Goal: Task Accomplishment & Management: Use online tool/utility

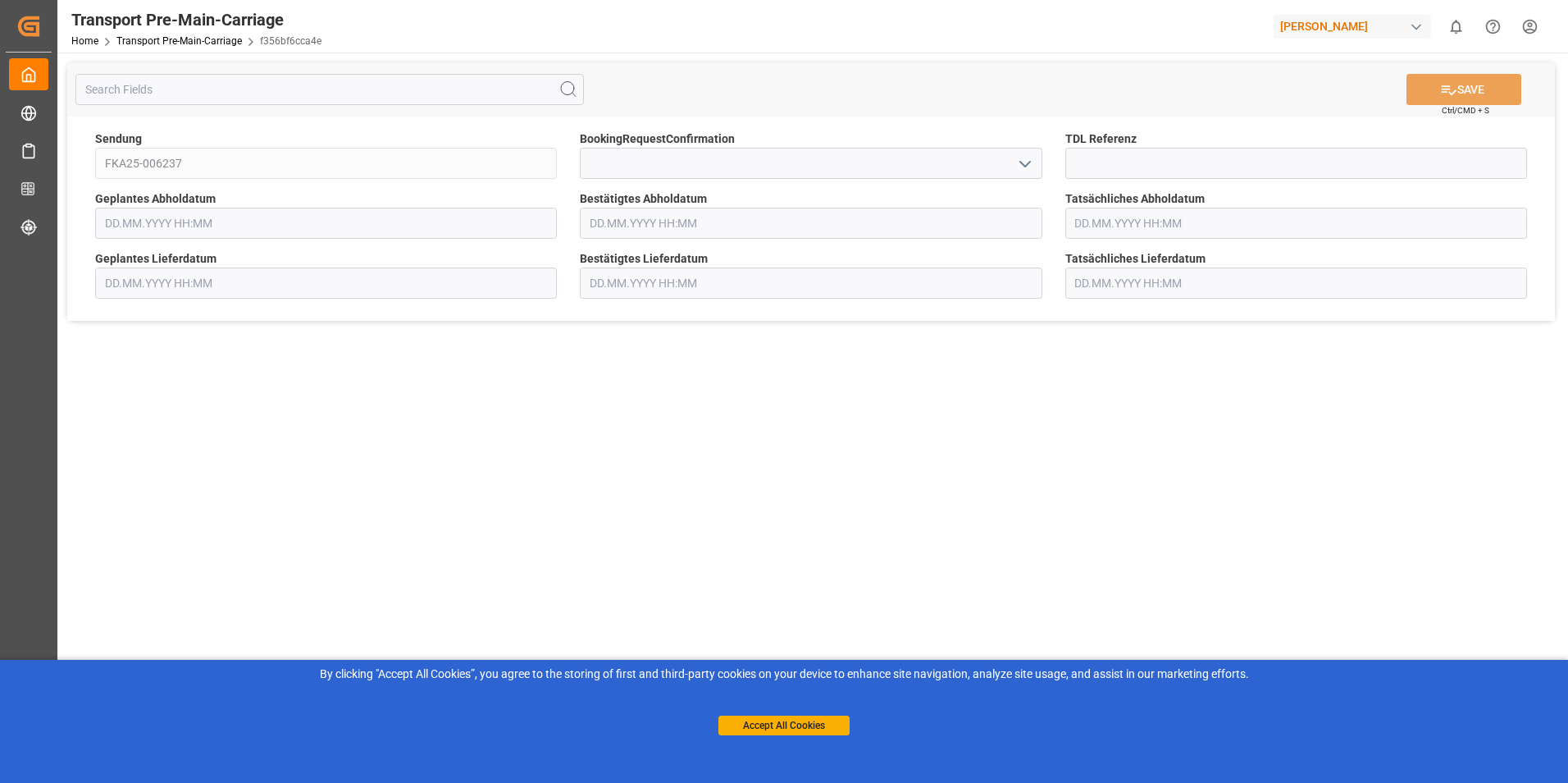
type input "[DATE] 00:00"
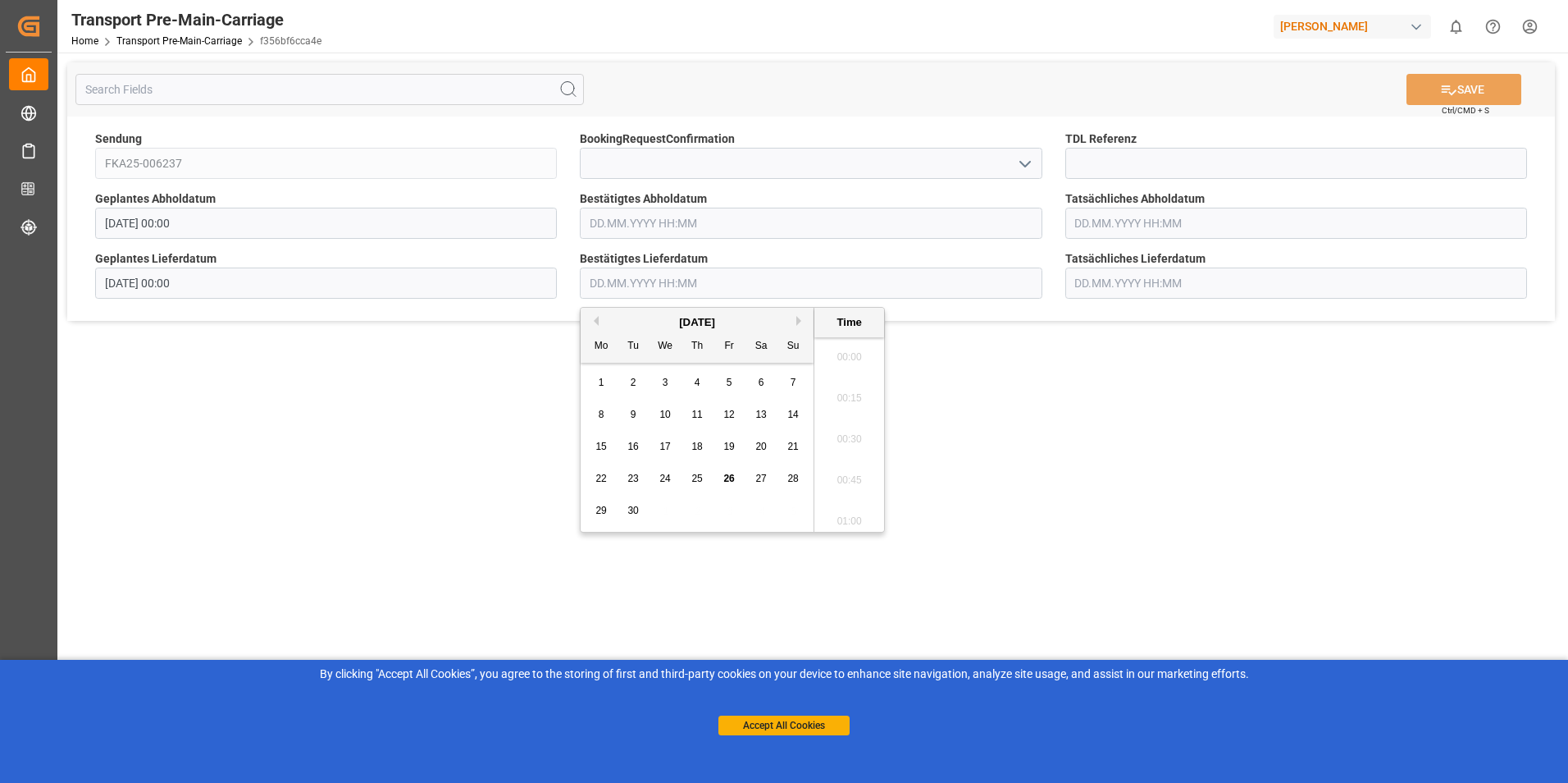
click at [678, 284] on input "text" at bounding box center [811, 283] width 462 height 31
click at [796, 322] on button "Next Month" at bounding box center [801, 321] width 10 height 10
click at [701, 383] on div "2" at bounding box center [697, 383] width 20 height 19
type input "[DATE] 00:00"
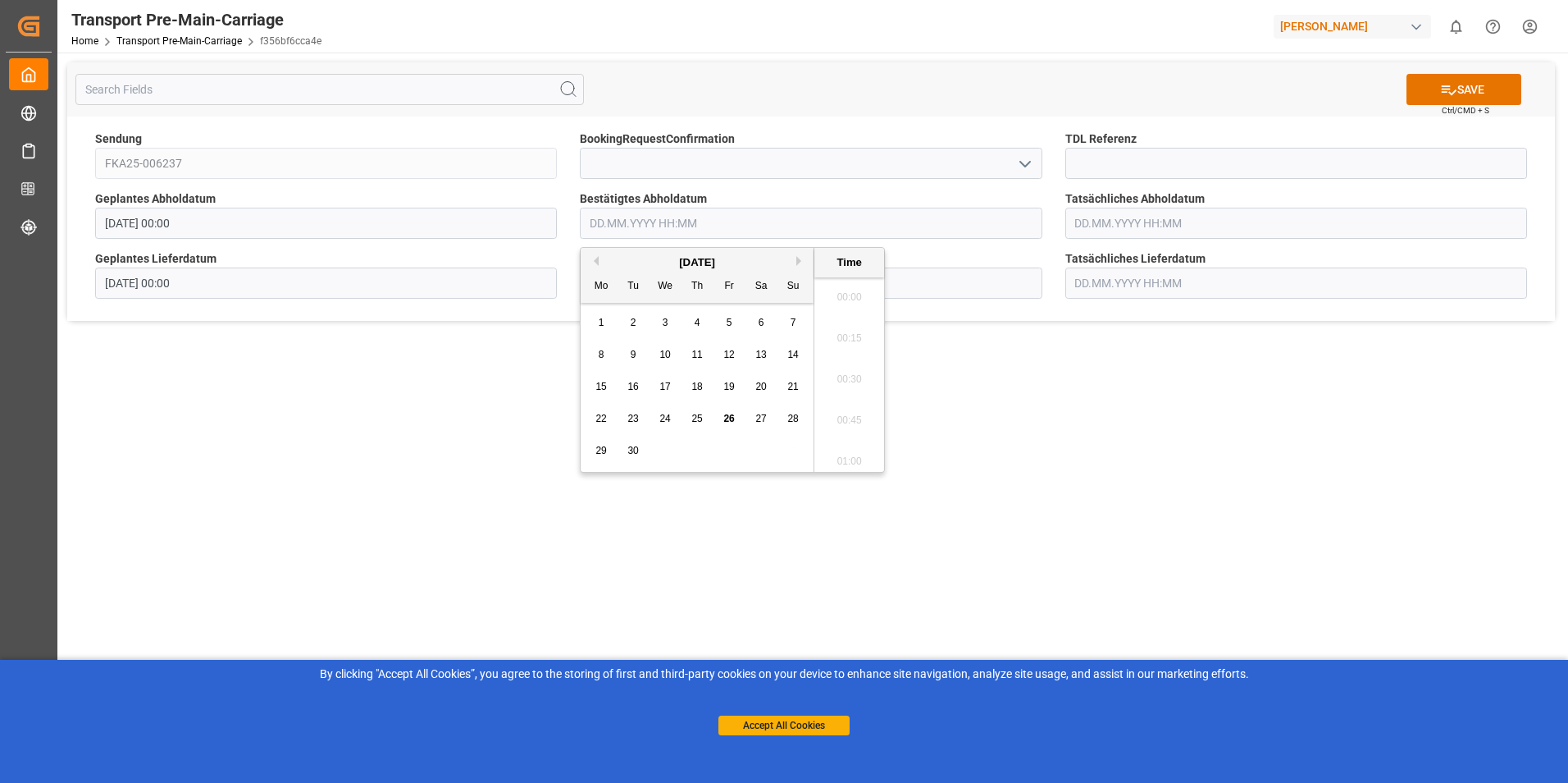
click at [679, 223] on input "text" at bounding box center [811, 223] width 462 height 31
click at [634, 447] on span "30" at bounding box center [632, 450] width 11 height 12
type input "[DATE] 00:00"
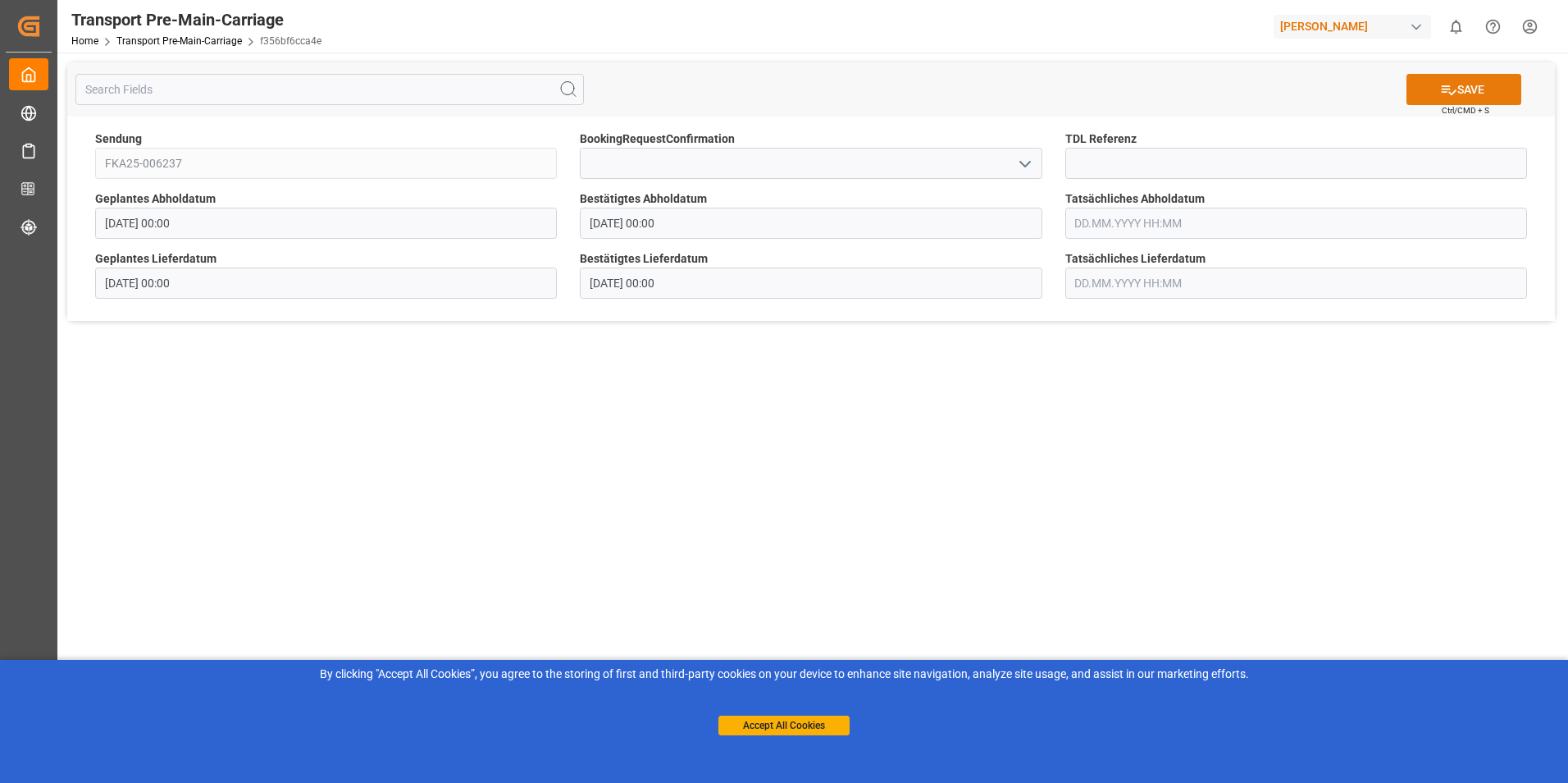
click at [1441, 91] on icon at bounding box center [1448, 90] width 17 height 17
